Goal: Task Accomplishment & Management: Use online tool/utility

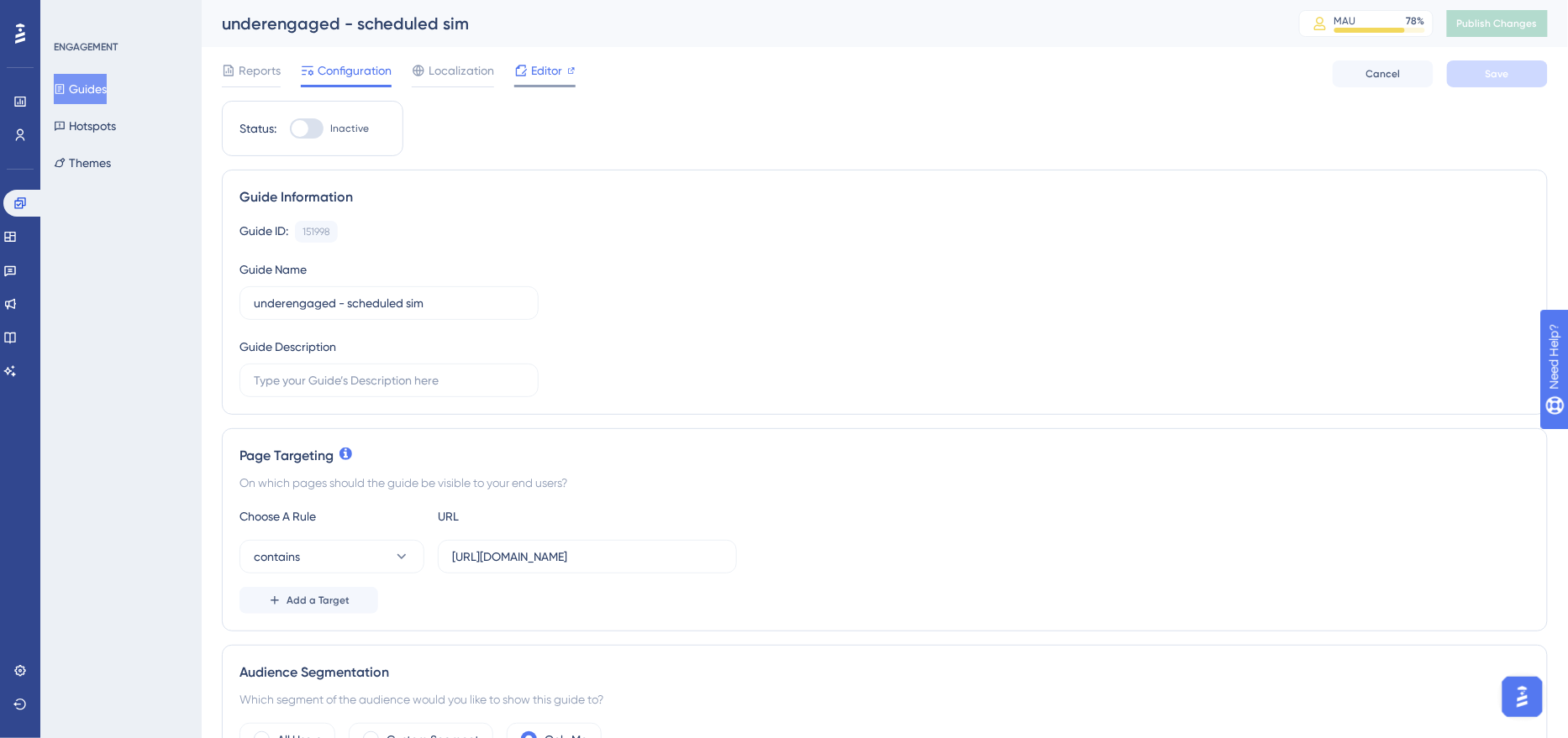
click at [541, 73] on span "Editor" at bounding box center [546, 70] width 31 height 20
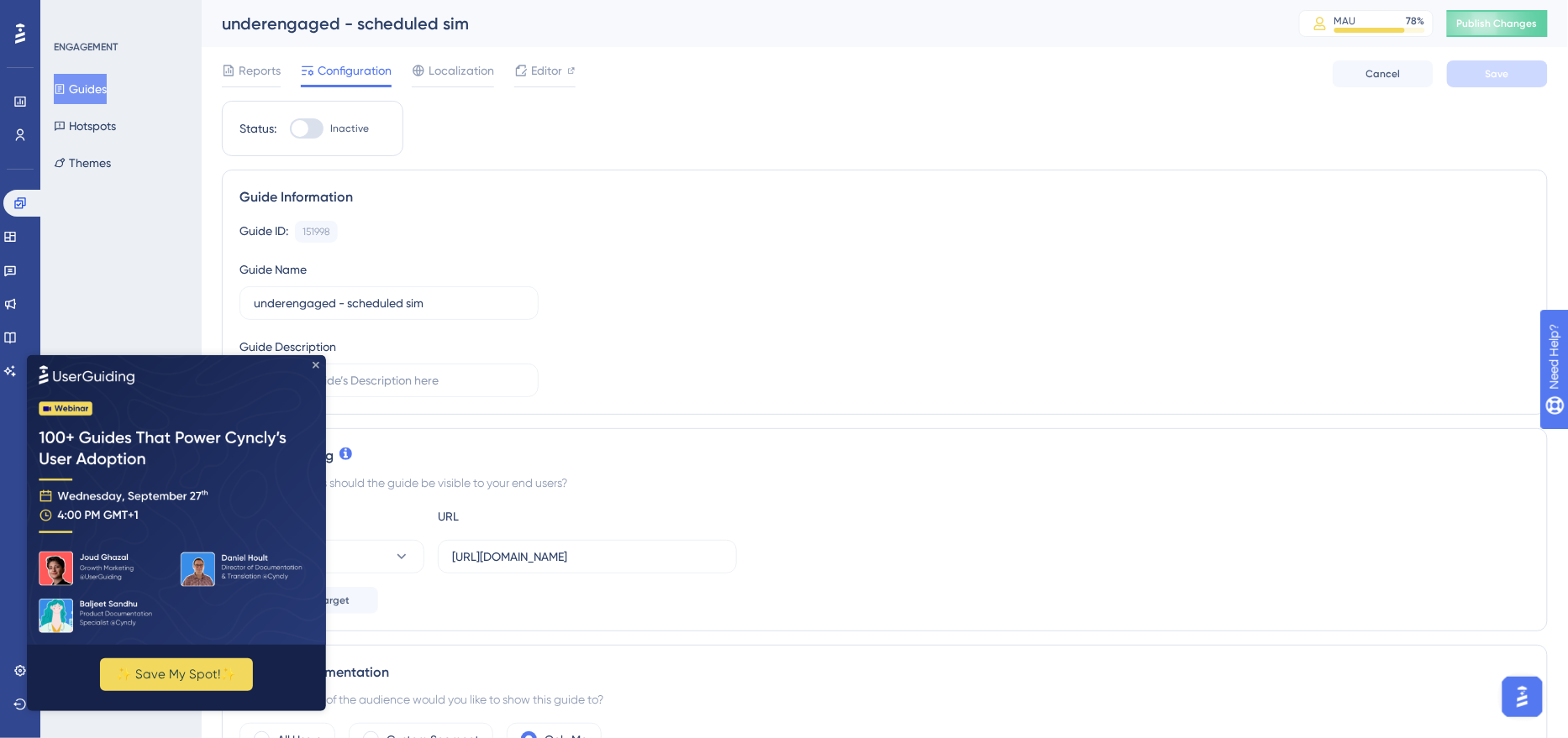
click at [312, 362] on icon "Close Preview" at bounding box center [315, 365] width 7 height 7
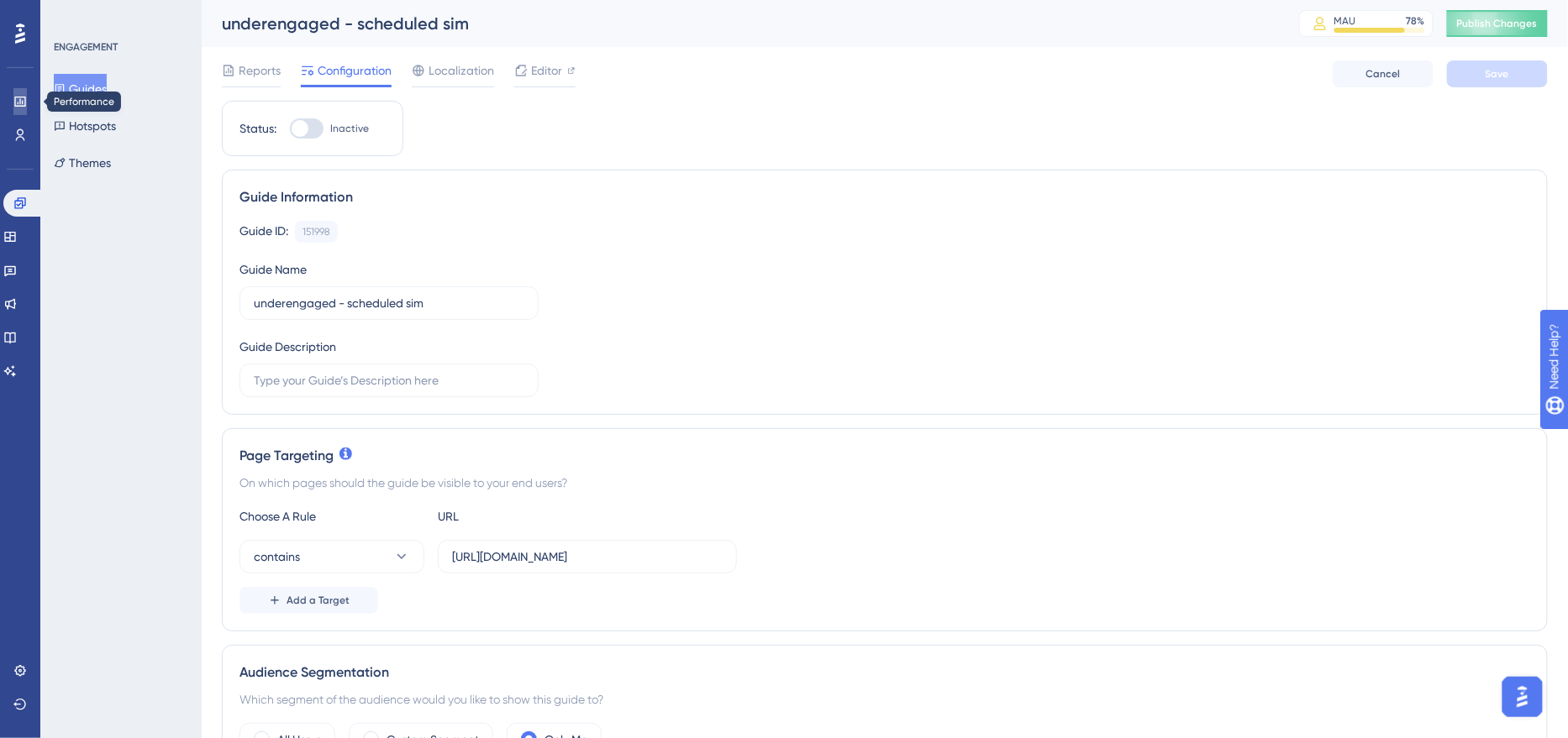
click at [18, 107] on icon at bounding box center [20, 101] width 13 height 13
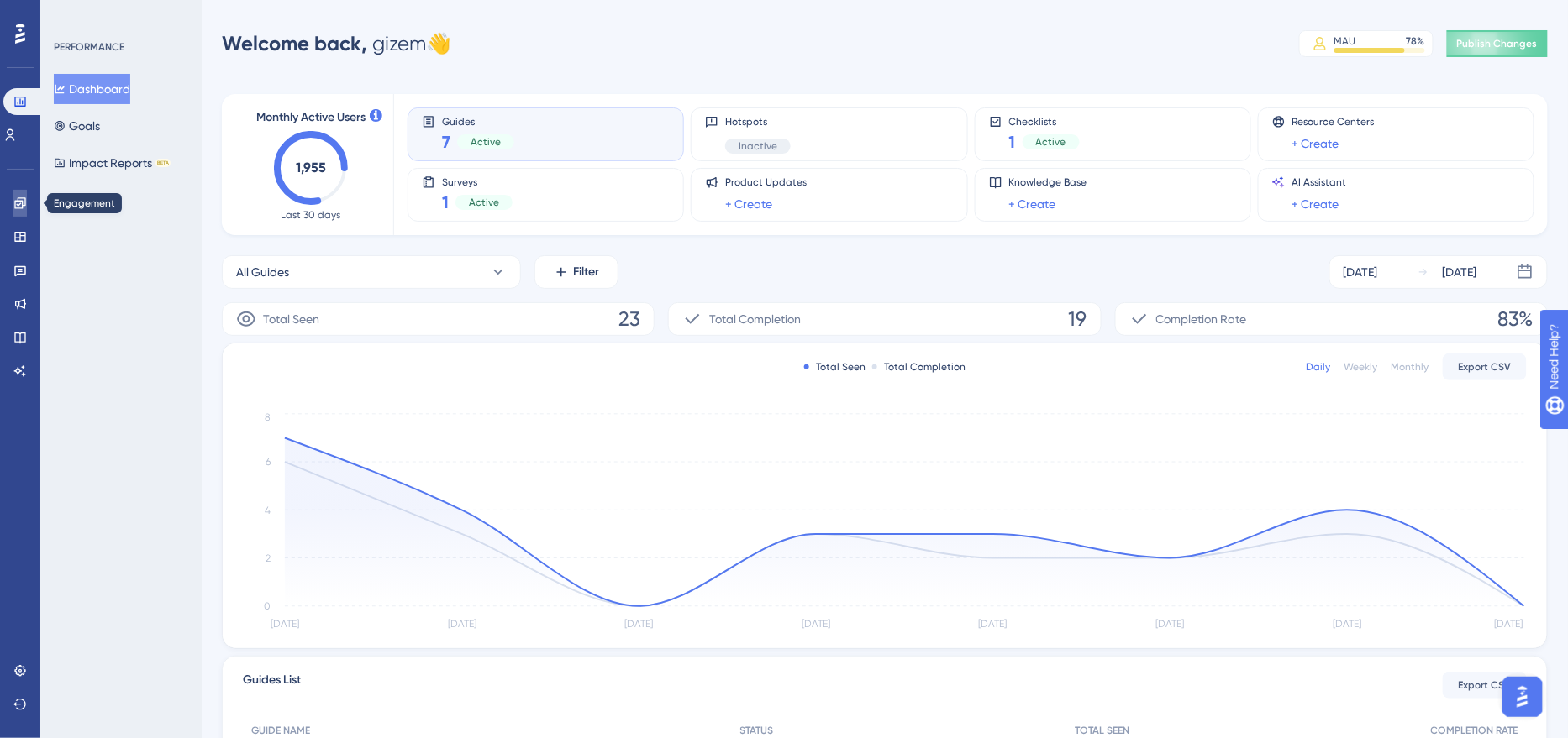
click at [27, 203] on link at bounding box center [20, 203] width 13 height 27
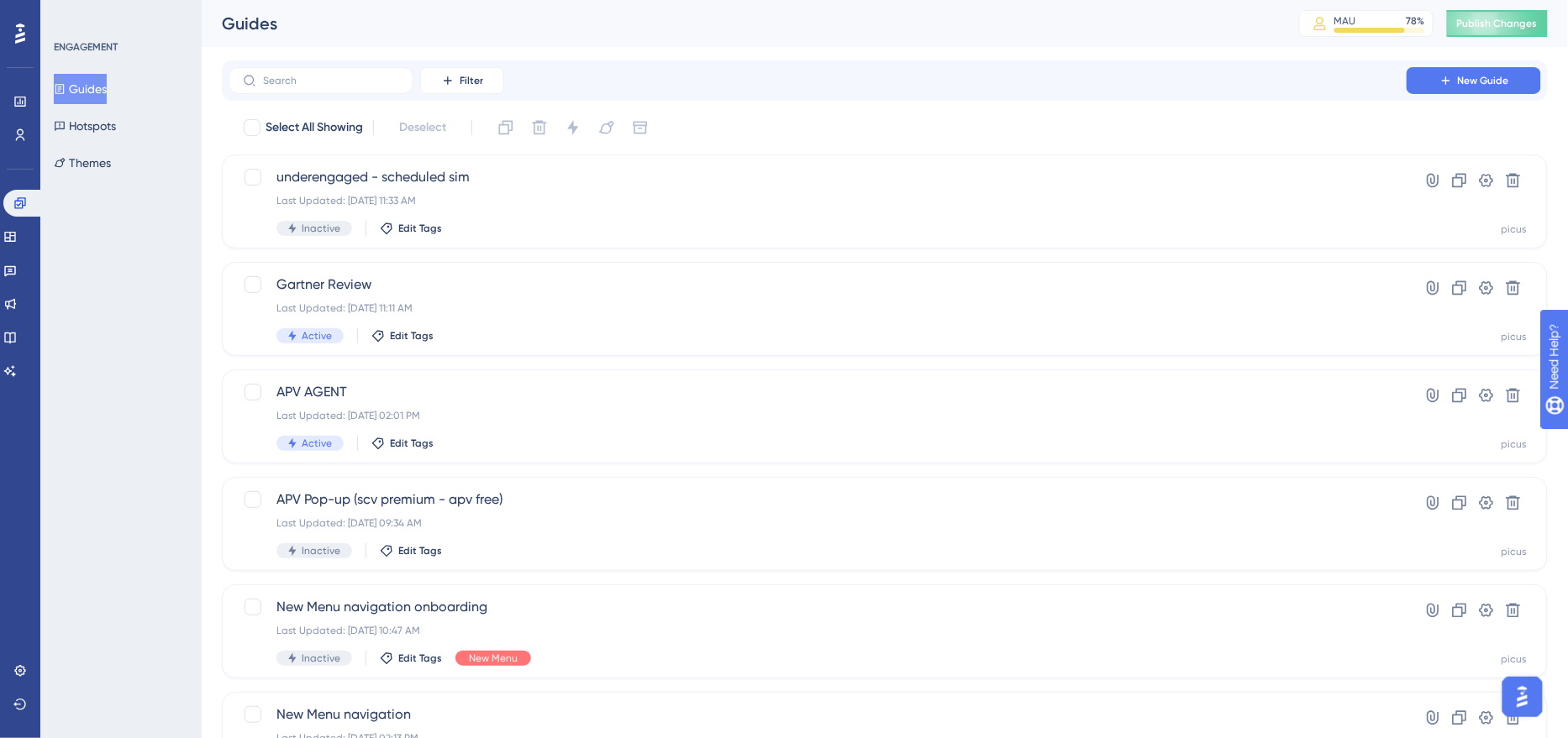
click at [16, 356] on div "Engagement Widgets Feedback Product Updates Knowledge Base AI Assistant" at bounding box center [20, 287] width 34 height 195
click at [17, 379] on link at bounding box center [10, 371] width 13 height 27
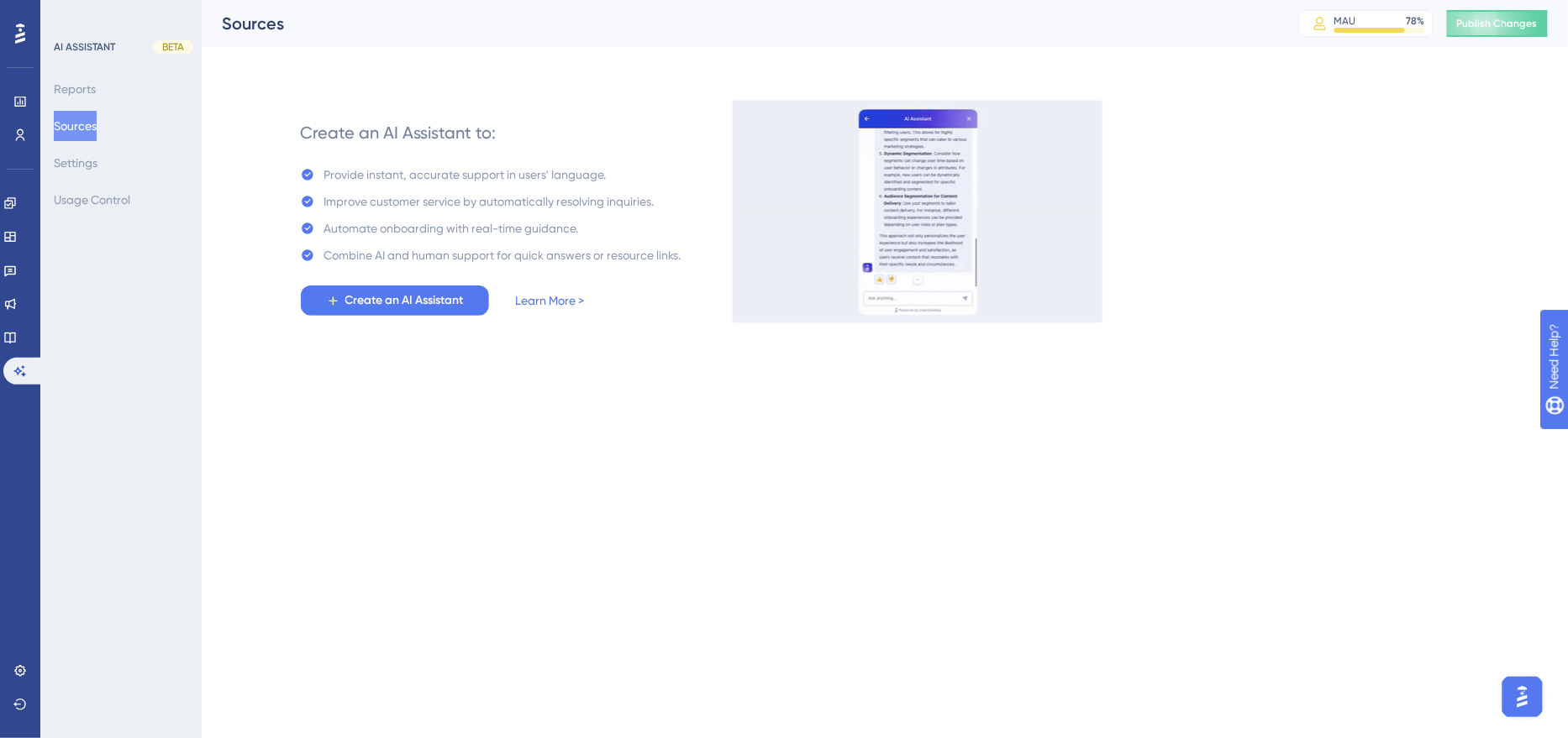
click at [23, 36] on icon at bounding box center [20, 34] width 10 height 22
